Goal: Answer question/provide support: Share knowledge or assist other users

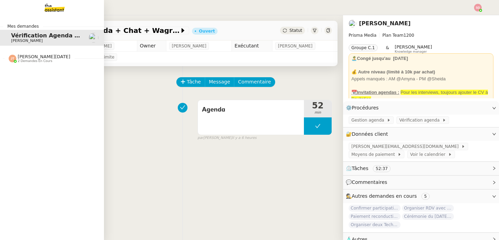
click at [60, 57] on span "[PERSON_NAME][DATE]" at bounding box center [44, 56] width 53 height 5
click at [24, 57] on span "[PERSON_NAME][DATE]" at bounding box center [44, 56] width 53 height 5
click at [30, 71] on span "08/09 Réserver billets de train AR pour l'équipe" at bounding box center [87, 71] width 152 height 7
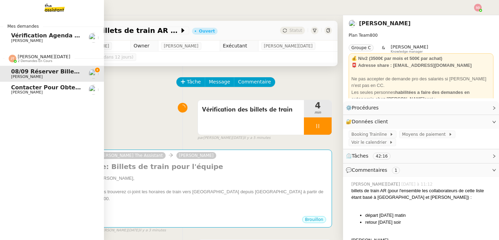
click at [27, 88] on span "Contacter pour obtenir un RIB" at bounding box center [59, 87] width 96 height 7
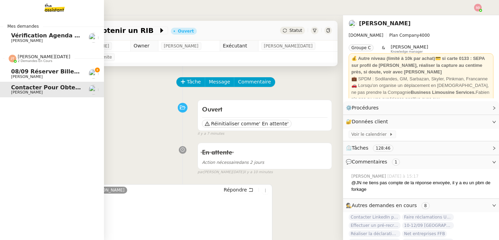
click at [15, 55] on img at bounding box center [13, 59] width 8 height 8
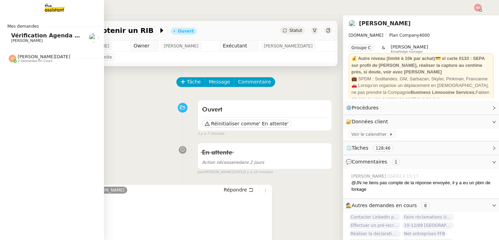
click at [53, 36] on span "Vérification Agenda + Chat + Wagram (9h et 14h)" at bounding box center [88, 35] width 155 height 7
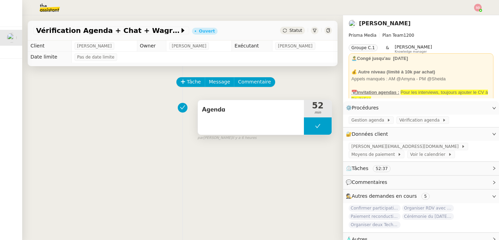
click at [320, 127] on icon at bounding box center [318, 126] width 6 height 6
click at [311, 125] on icon at bounding box center [311, 126] width 6 height 6
click at [325, 124] on div at bounding box center [318, 125] width 28 height 17
click at [325, 124] on icon at bounding box center [325, 126] width 6 height 6
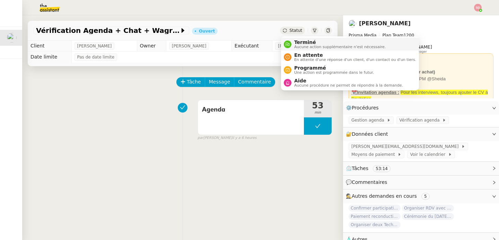
click at [297, 46] on span "Aucune action supplémentaire n'est nécessaire." at bounding box center [339, 47] width 91 height 4
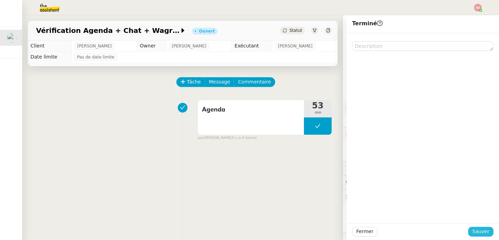
click at [477, 233] on span "Sauver" at bounding box center [480, 231] width 17 height 8
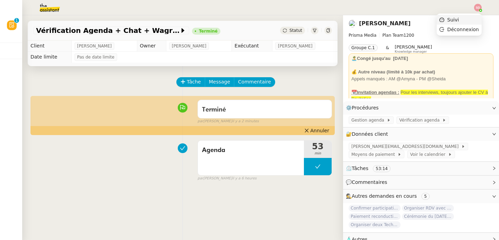
click at [474, 20] on li "Suivi" at bounding box center [458, 20] width 45 height 10
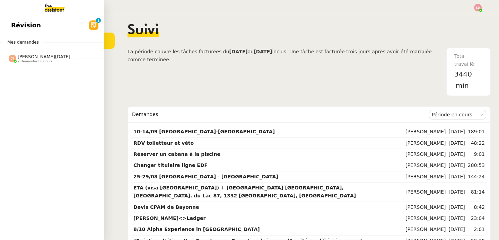
click at [37, 58] on span "[PERSON_NAME][DATE]" at bounding box center [44, 56] width 53 height 5
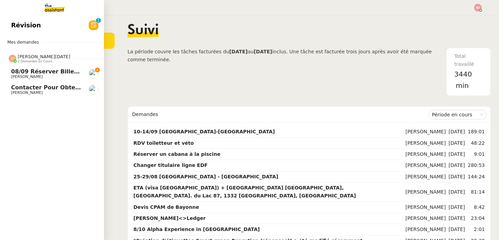
click at [37, 58] on span "[PERSON_NAME][DATE]" at bounding box center [44, 56] width 53 height 5
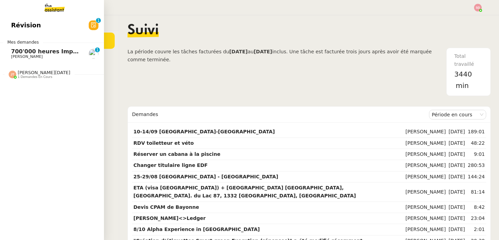
click at [17, 51] on span "700'000 heures Impact" at bounding box center [47, 51] width 72 height 7
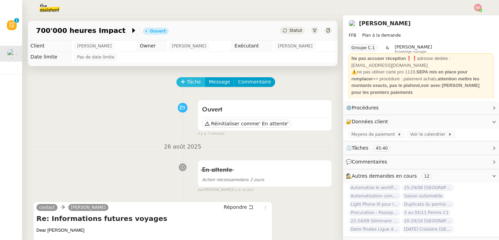
click at [192, 80] on span "Tâche" at bounding box center [194, 82] width 14 height 8
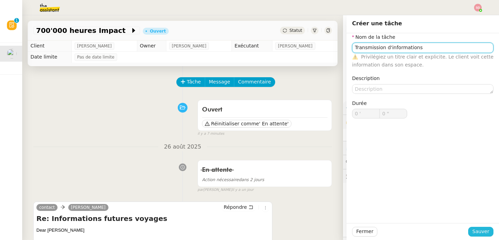
type input "Transmission d'informations"
click at [485, 230] on span "Sauver" at bounding box center [480, 231] width 17 height 8
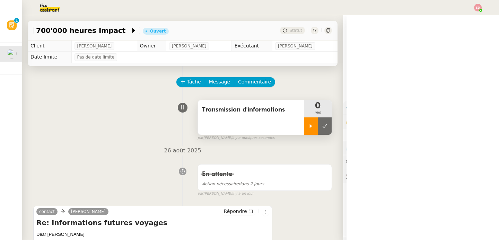
click at [311, 126] on icon at bounding box center [311, 126] width 2 height 4
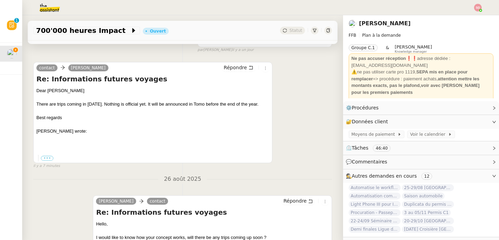
scroll to position [163, 0]
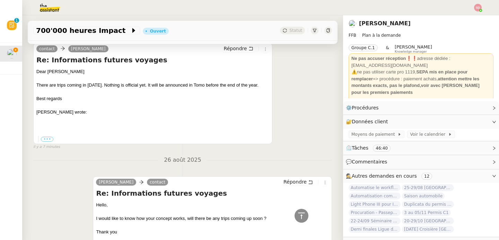
click at [153, 84] on div "There are trips coming in [DATE]. Nothing is official yet. It will be announced…" at bounding box center [152, 85] width 233 height 7
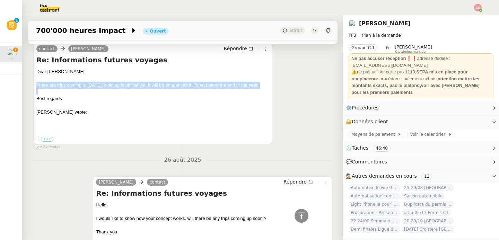
click at [153, 84] on div "There are trips coming in [DATE]. Nothing is official yet. It will be announced…" at bounding box center [152, 85] width 233 height 7
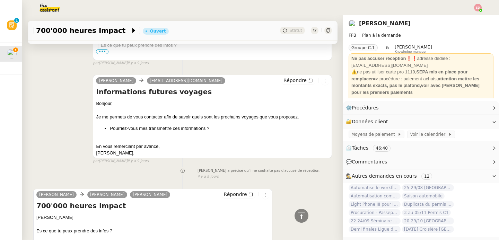
scroll to position [1569, 0]
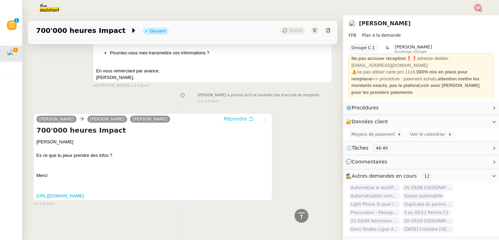
click at [231, 117] on span "Répondre" at bounding box center [235, 118] width 23 height 7
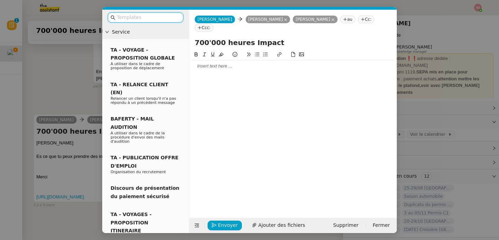
scroll to position [1625, 0]
click at [207, 63] on div at bounding box center [293, 66] width 202 height 6
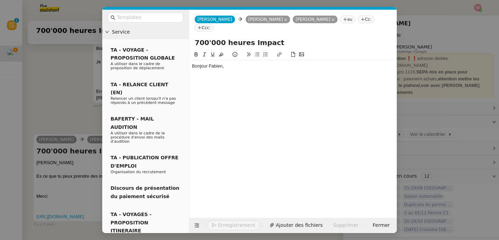
scroll to position [1645, 0]
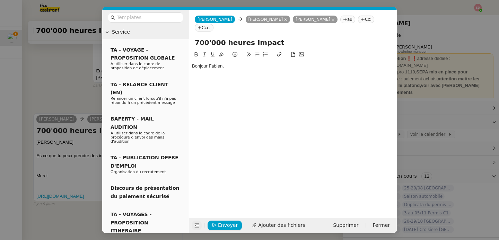
click at [196, 225] on icon at bounding box center [197, 226] width 5 height 4
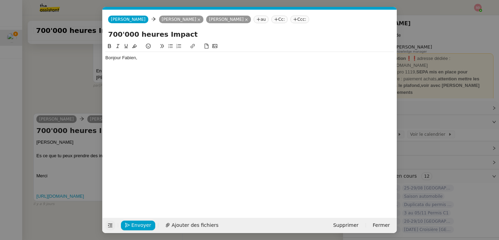
click at [153, 72] on div at bounding box center [249, 71] width 288 height 6
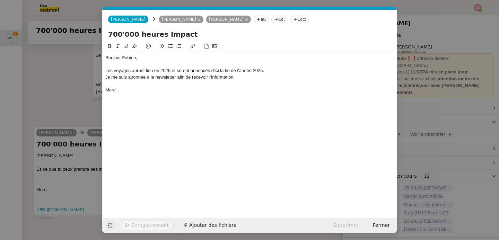
scroll to position [1666, 0]
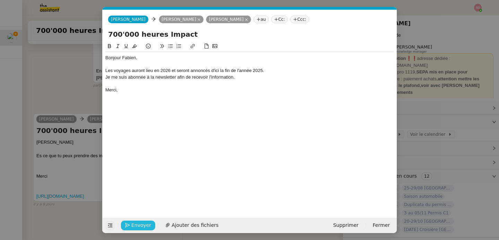
click at [140, 221] on span "Envoyer" at bounding box center [141, 225] width 20 height 8
click at [140, 221] on span "Confirmer l'envoi" at bounding box center [152, 225] width 42 height 8
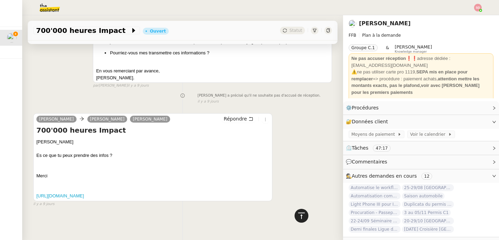
click at [304, 216] on icon at bounding box center [301, 216] width 8 height 8
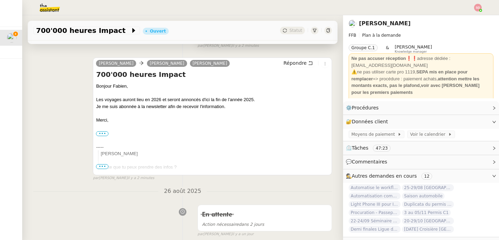
scroll to position [0, 0]
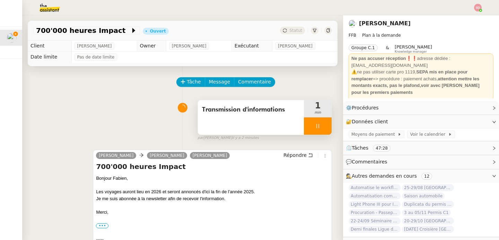
click at [325, 128] on div at bounding box center [318, 125] width 28 height 17
click at [325, 128] on icon at bounding box center [325, 126] width 6 height 6
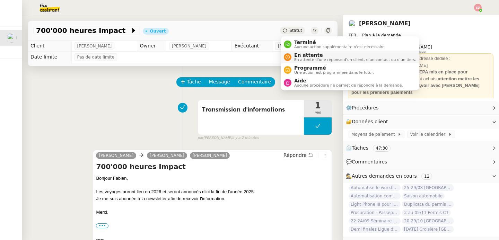
click at [297, 55] on span "En attente" at bounding box center [355, 55] width 122 height 6
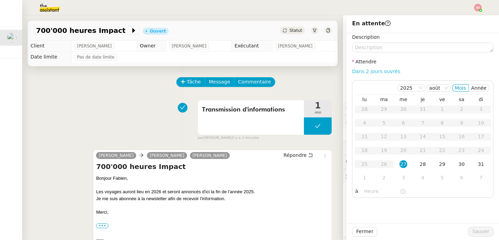
click at [378, 70] on link "Dans 2 jours ouvrés" at bounding box center [376, 72] width 48 height 6
type input "07:00"
click at [402, 177] on div "3" at bounding box center [403, 178] width 8 height 8
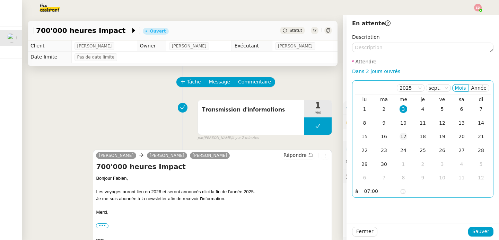
click at [401, 138] on div "17" at bounding box center [403, 137] width 8 height 8
click at [480, 230] on span "Sauver" at bounding box center [480, 231] width 17 height 8
